Goal: Transaction & Acquisition: Obtain resource

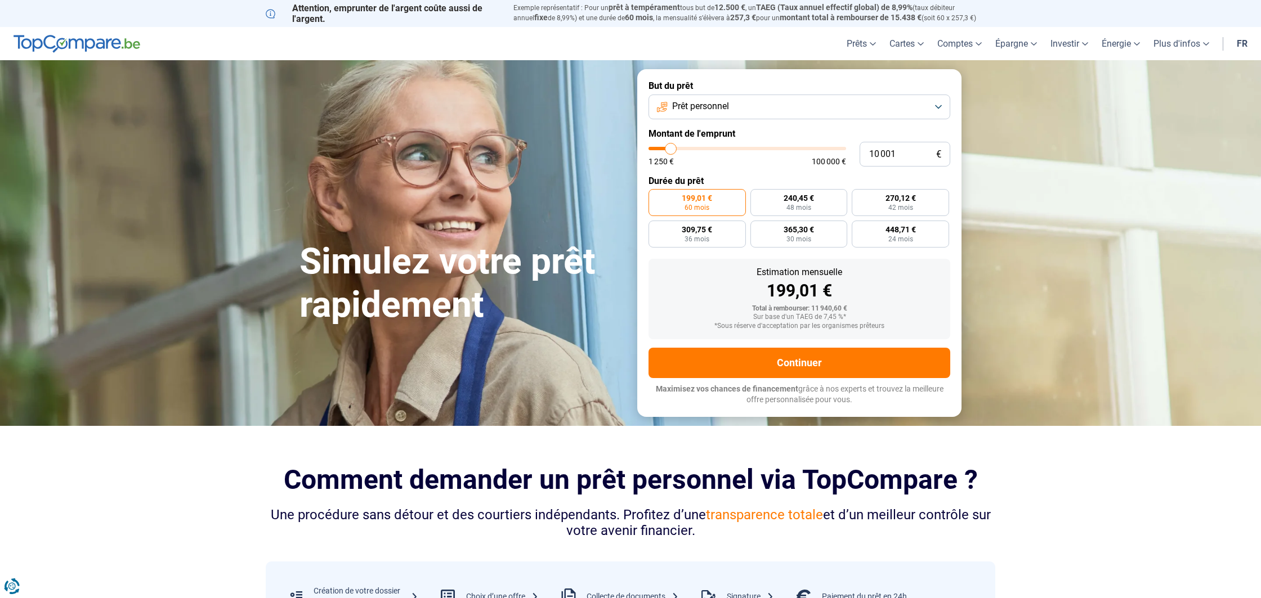
click at [928, 105] on button "Prêt personnel" at bounding box center [799, 107] width 302 height 25
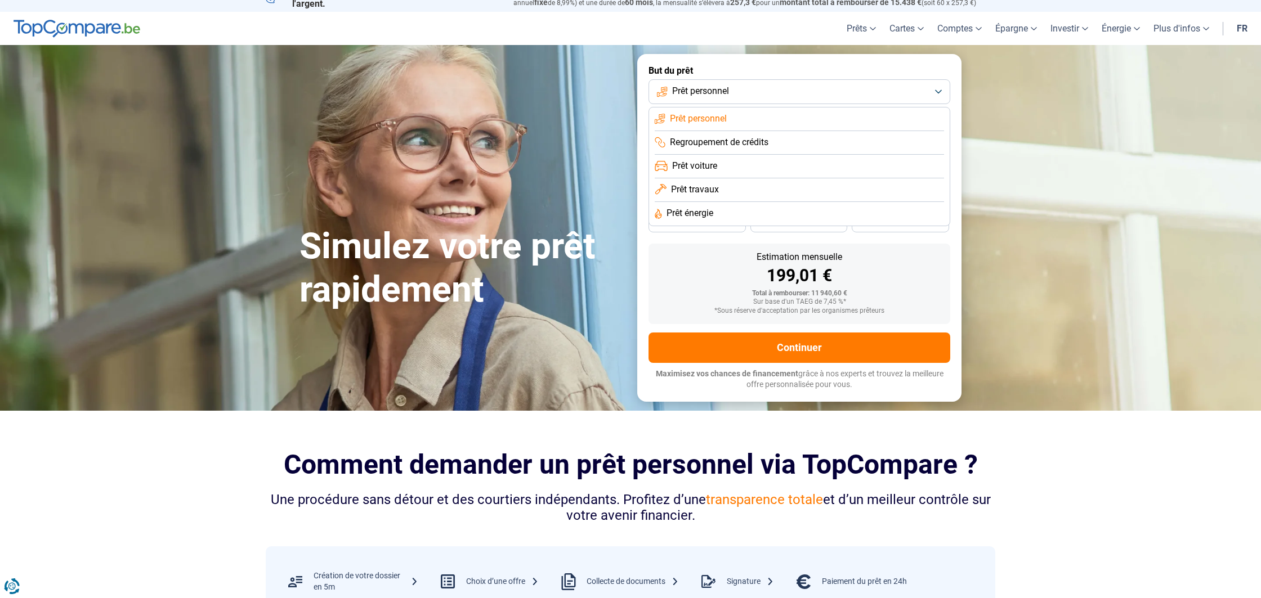
scroll to position [26, 0]
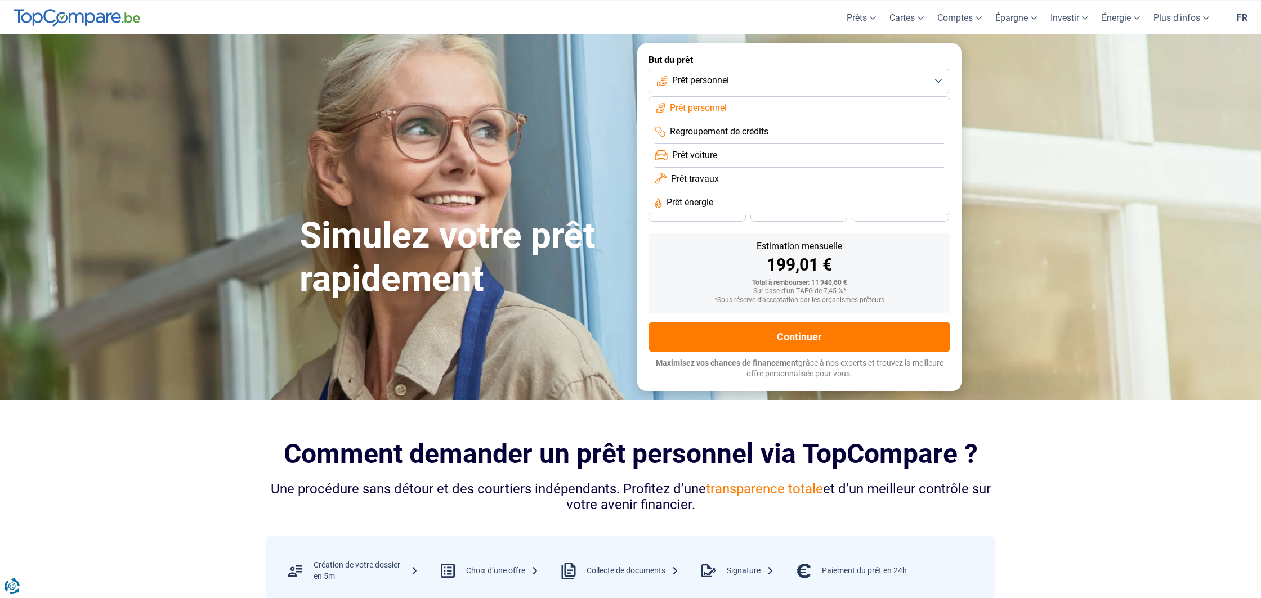
click at [733, 202] on li "Prêt énergie" at bounding box center [799, 203] width 289 height 24
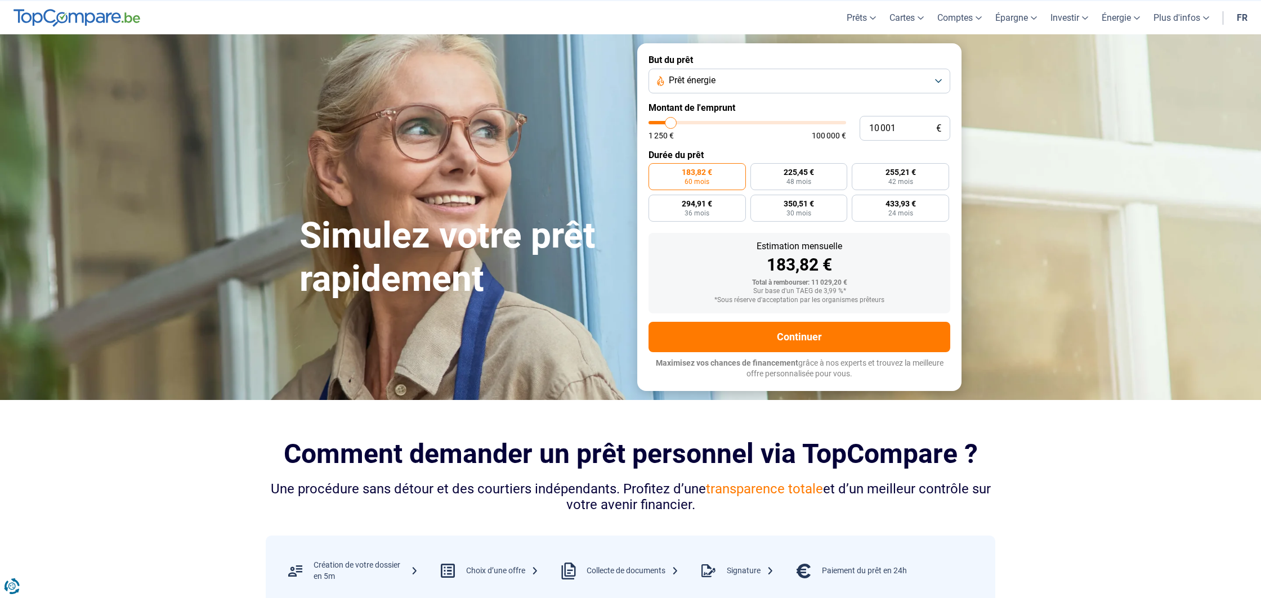
scroll to position [0, 0]
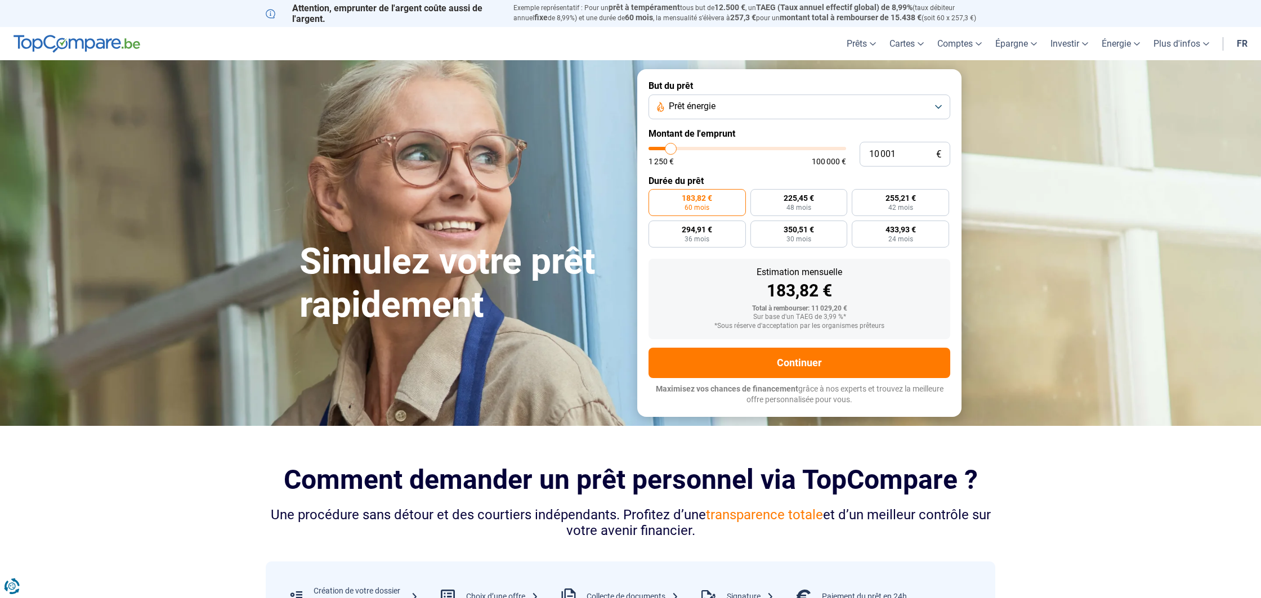
type input "29 000"
type input "29000"
click at [706, 147] on input "range" at bounding box center [747, 148] width 198 height 3
radio input "false"
type input "28 250"
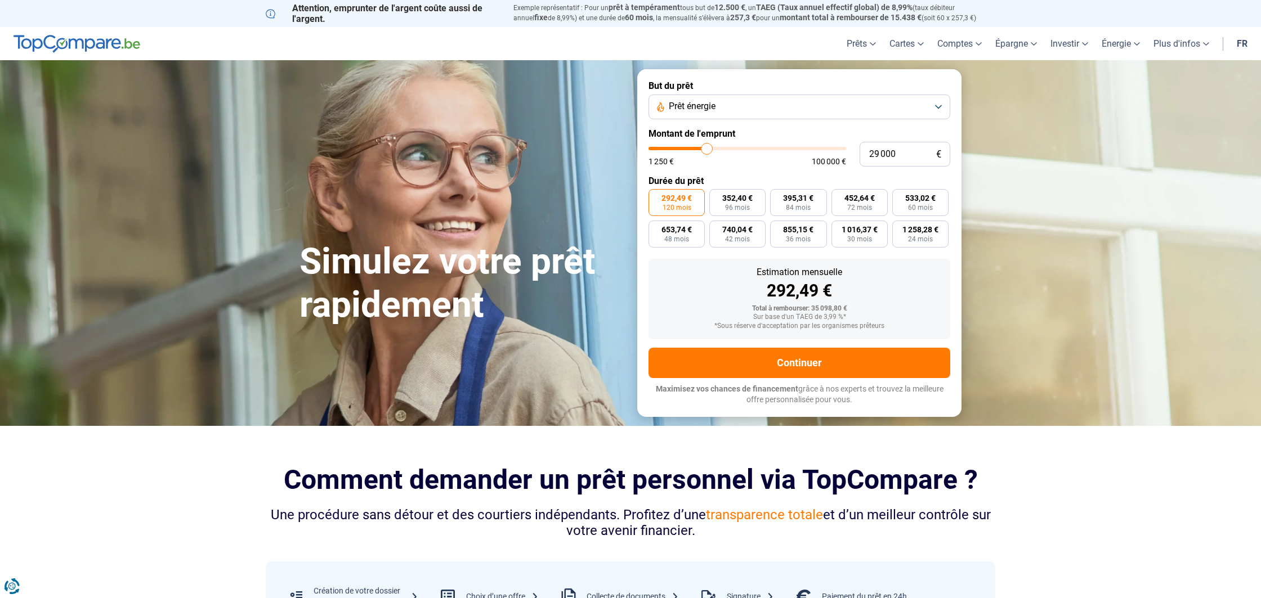
type input "28250"
type input "27 500"
type input "27500"
type input "27 250"
type input "27250"
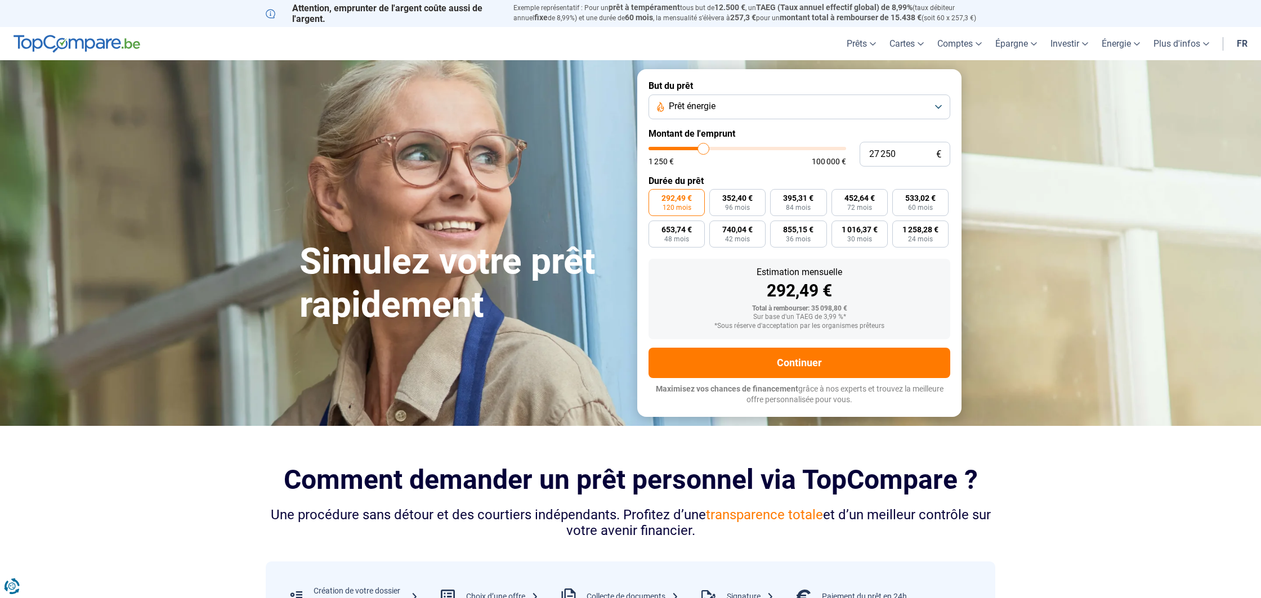
click at [703, 147] on input "range" at bounding box center [747, 148] width 198 height 3
click at [888, 153] on input "27 250" at bounding box center [905, 154] width 91 height 25
click at [898, 154] on input "27 250" at bounding box center [905, 154] width 91 height 25
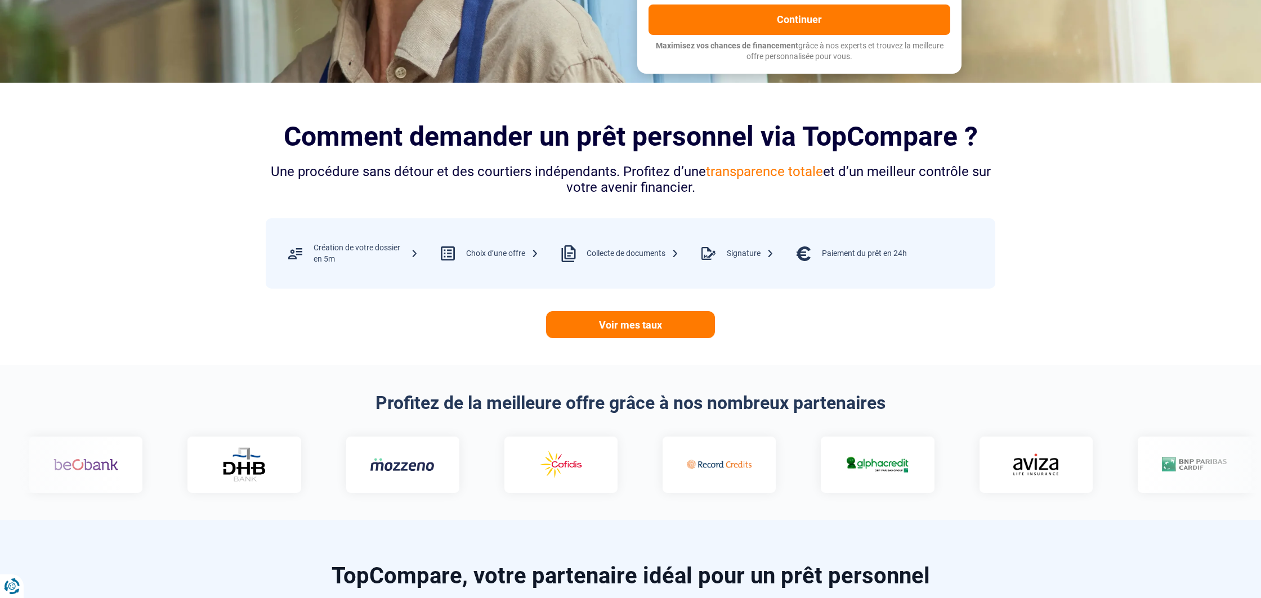
type input "2 725"
type input "2750"
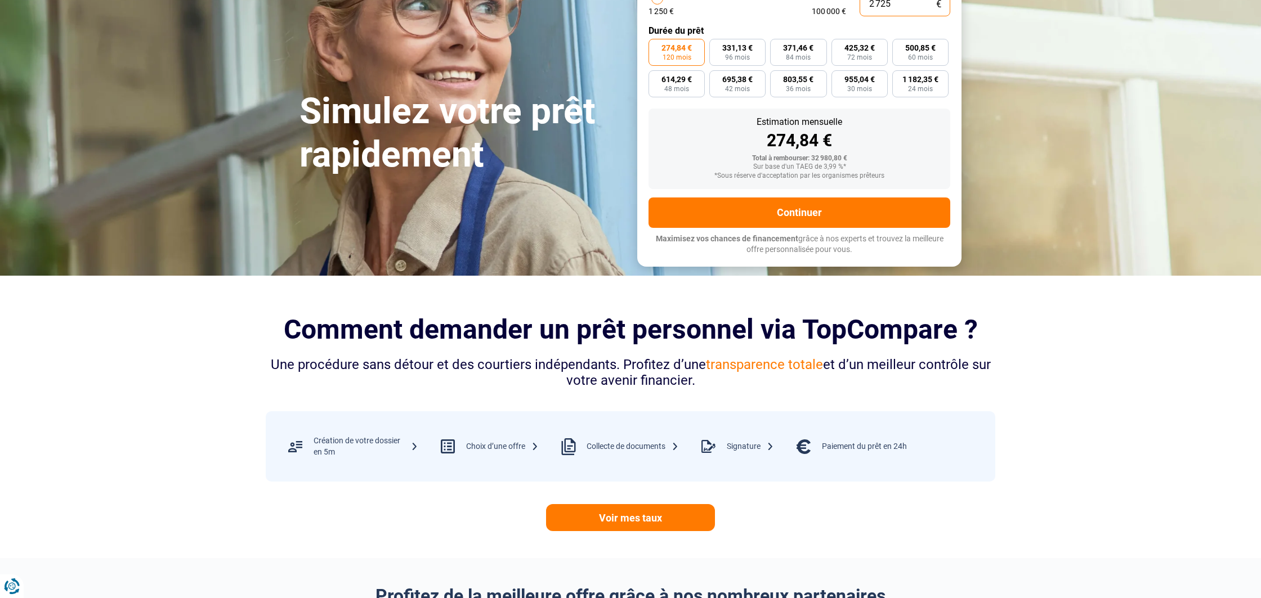
type input "272"
type input "1250"
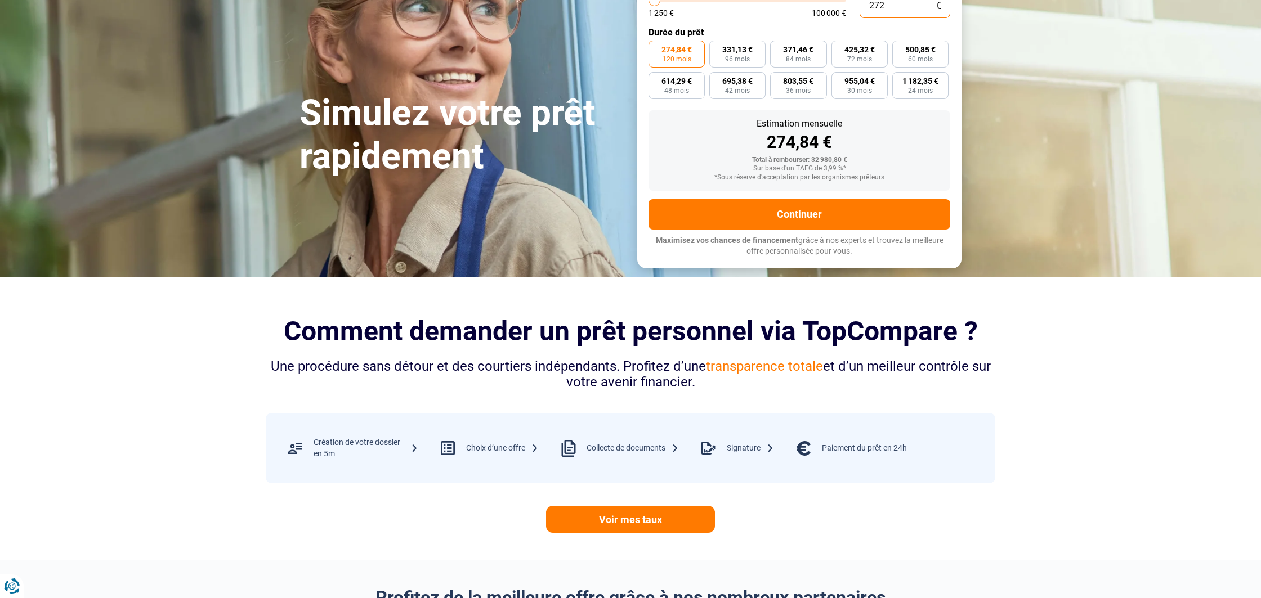
type input "27"
type input "1250"
type input "2"
type input "1250"
type input "0"
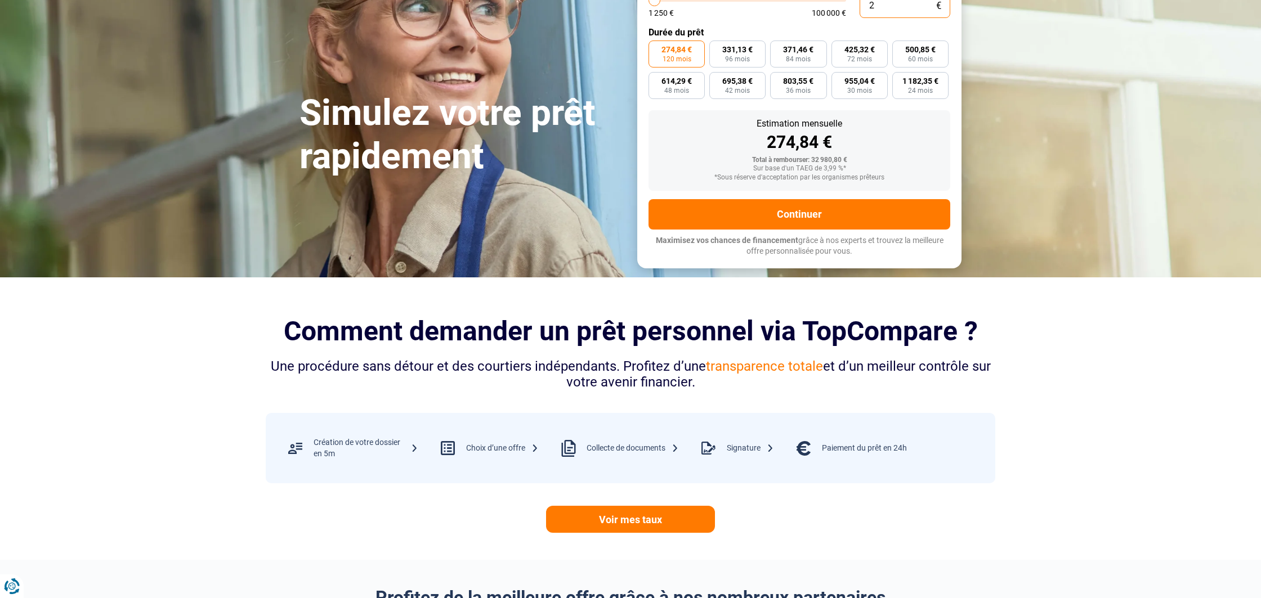
type input "1250"
type input "1"
type input "1250"
type input "15"
type input "1250"
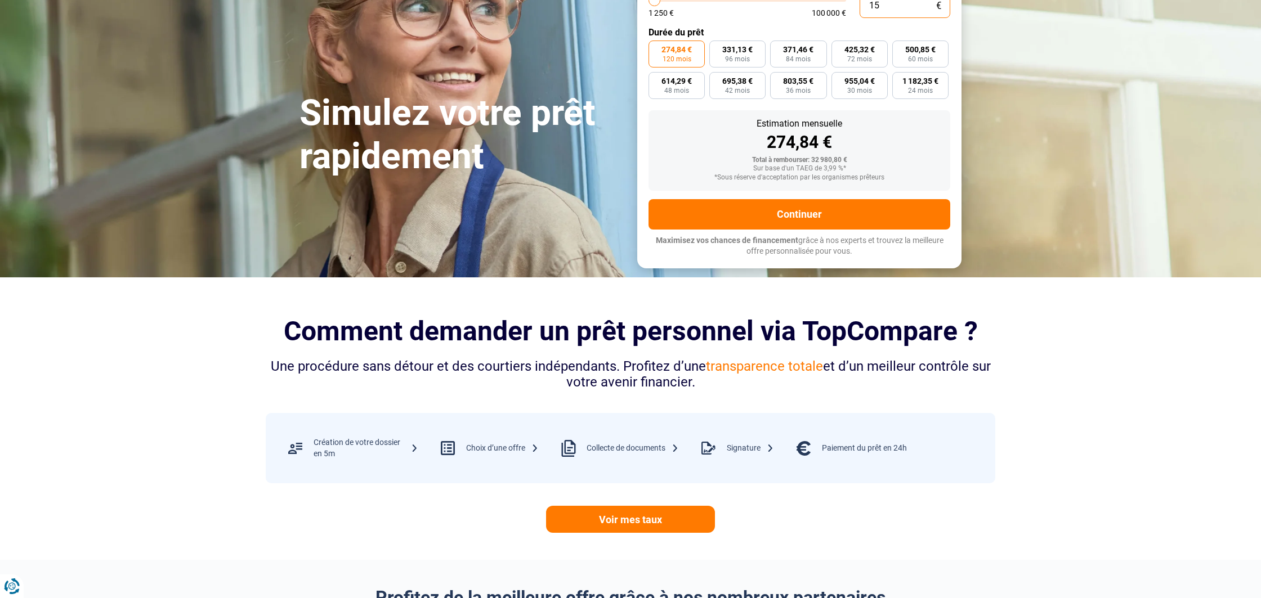
type input "150"
type input "1250"
type input "1 500"
type input "1500"
type input "15 000"
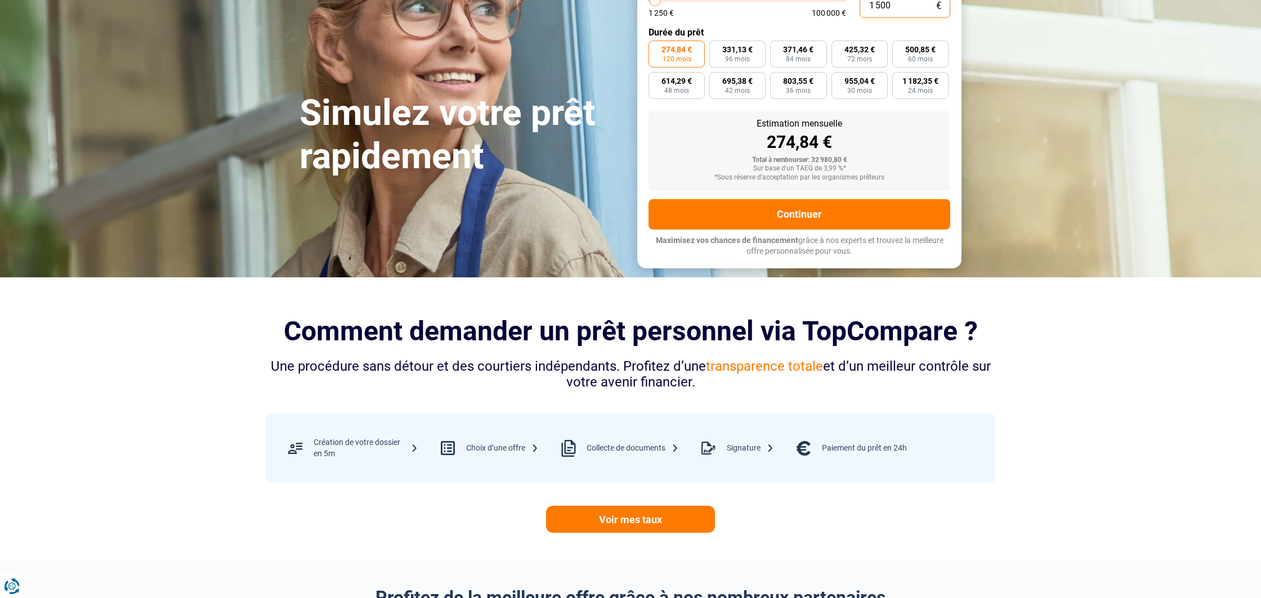
type input "15000"
radio input "true"
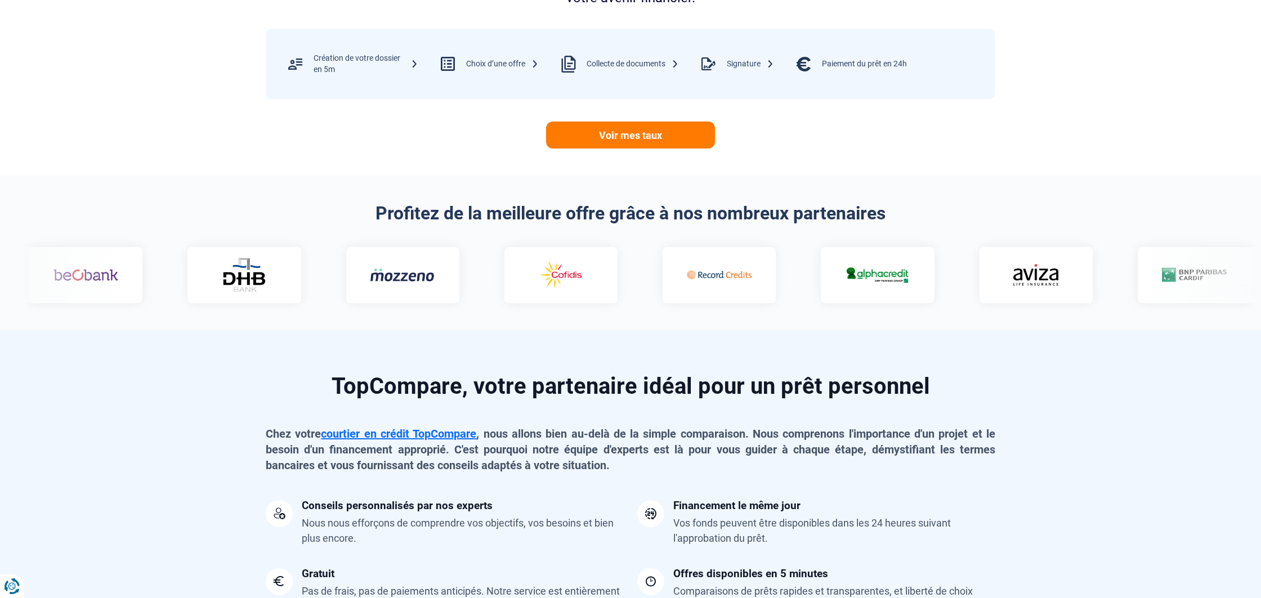
scroll to position [541, 0]
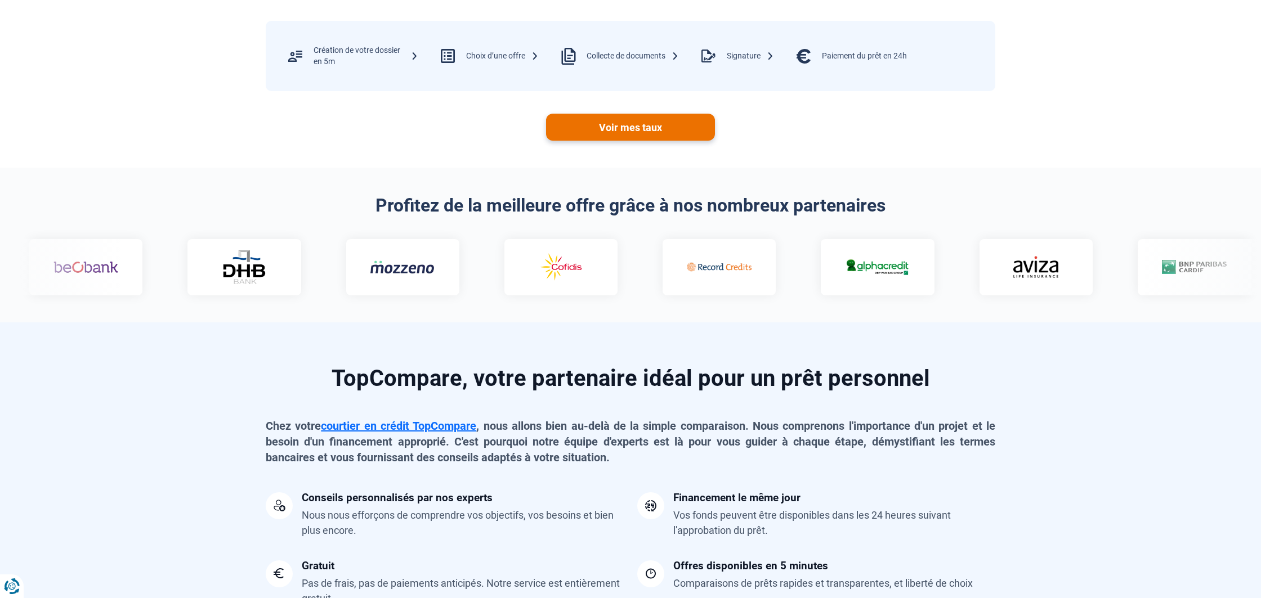
type input "15 000"
click at [661, 119] on link "Voir mes taux" at bounding box center [630, 127] width 169 height 27
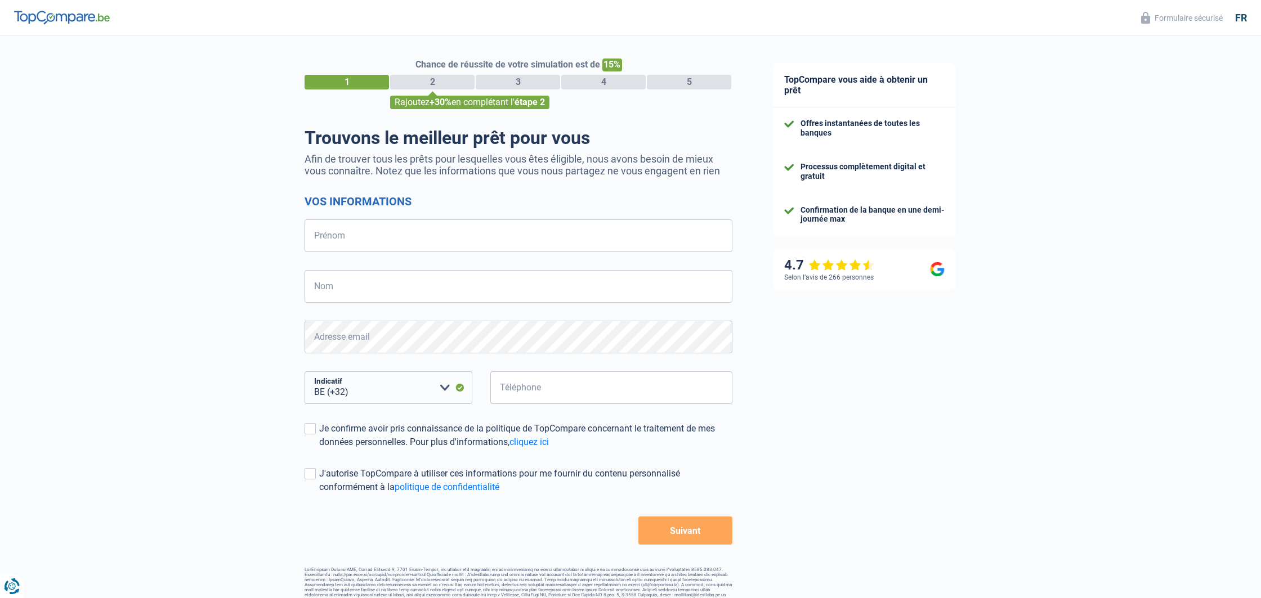
select select "32"
